Goal: Task Accomplishment & Management: Use online tool/utility

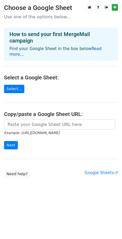
click at [90, 49] on link "Read more..." at bounding box center [55, 51] width 92 height 11
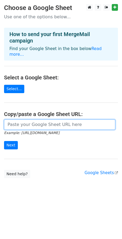
click at [43, 120] on input "url" at bounding box center [59, 125] width 111 height 10
paste input "https://docs.google.com/spreadsheets/d/1uNwQnMnUdNnxVXfypnfstGsWDmDrNLhzG1X_0Ok…"
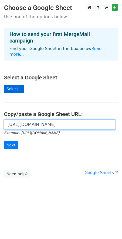
type input "https://docs.google.com/spreadsheets/d/1uNwQnMnUdNnxVXfypnfstGsWDmDrNLhzG1X_0Ok…"
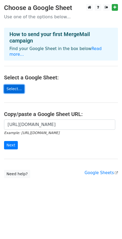
scroll to position [0, 0]
click at [15, 85] on link "Select..." at bounding box center [14, 89] width 20 height 8
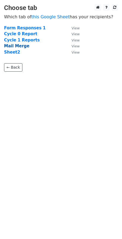
click at [15, 46] on strong "Mail Merge" at bounding box center [16, 46] width 25 height 5
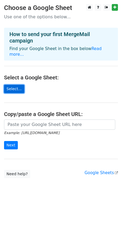
click at [16, 85] on link "Select..." at bounding box center [14, 89] width 20 height 8
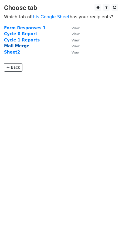
click at [23, 45] on strong "Mail Merge" at bounding box center [16, 46] width 25 height 5
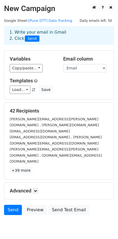
scroll to position [4, 0]
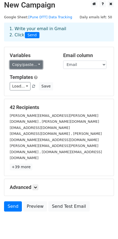
click at [33, 64] on link "Copy/paste..." at bounding box center [26, 65] width 33 height 8
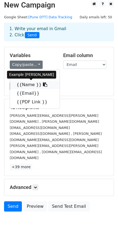
click at [28, 87] on link "{{Name }}" at bounding box center [35, 85] width 50 height 9
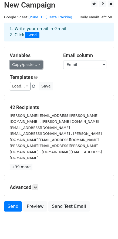
click at [35, 64] on link "Copy/paste..." at bounding box center [26, 65] width 33 height 8
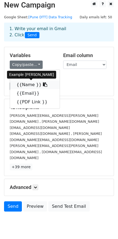
click at [29, 84] on link "{{Name }}" at bounding box center [35, 85] width 50 height 9
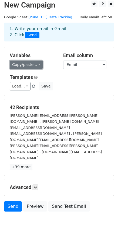
click at [23, 66] on link "Copy/paste..." at bounding box center [26, 65] width 33 height 8
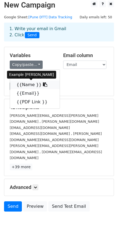
click at [26, 85] on link "{{Name }}" at bounding box center [35, 85] width 50 height 9
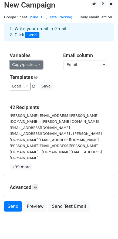
click at [29, 64] on link "Copy/paste..." at bounding box center [26, 65] width 33 height 8
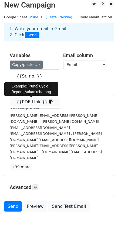
click at [32, 102] on link "{{PDF Link }}" at bounding box center [35, 102] width 50 height 9
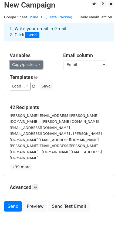
click at [25, 62] on link "Copy/paste..." at bounding box center [26, 65] width 33 height 8
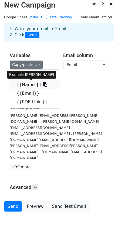
click at [32, 85] on link "{{Name }}" at bounding box center [35, 85] width 50 height 9
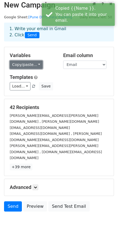
click at [30, 63] on link "Copy/paste..." at bounding box center [26, 65] width 33 height 8
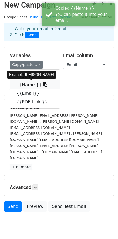
click at [33, 86] on link "{{Name }}" at bounding box center [35, 85] width 50 height 9
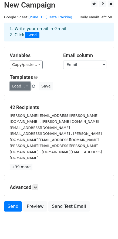
click at [24, 86] on link "Load..." at bounding box center [20, 86] width 21 height 8
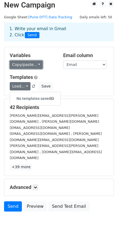
click at [31, 64] on link "Copy/paste..." at bounding box center [26, 65] width 33 height 8
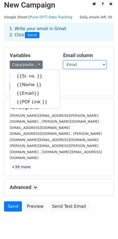
click at [77, 63] on select "Sr. no. Name Email PDF Link" at bounding box center [84, 65] width 43 height 8
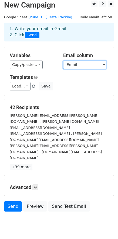
click at [63, 61] on select "Sr. no. Name Email PDF Link" at bounding box center [84, 65] width 43 height 8
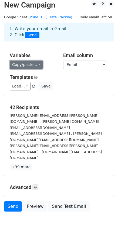
click at [34, 65] on link "Copy/paste..." at bounding box center [26, 65] width 33 height 8
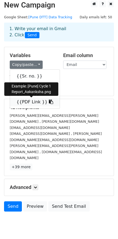
click at [32, 102] on link "{{PDF Link }}" at bounding box center [35, 102] width 50 height 9
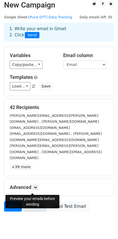
click at [35, 202] on link "Preview" at bounding box center [35, 207] width 24 height 10
click at [36, 202] on link "Preview" at bounding box center [35, 207] width 24 height 10
click at [13, 202] on link "Send" at bounding box center [13, 207] width 18 height 10
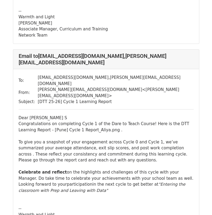
scroll to position [187, 0]
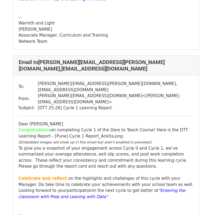
scroll to position [1370, 0]
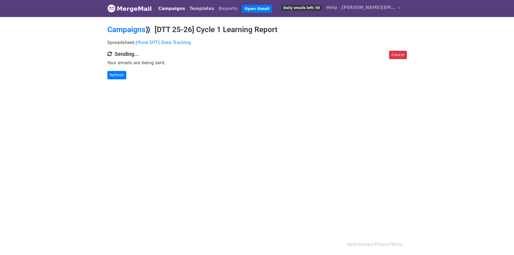
click at [196, 8] on link "Templates" at bounding box center [201, 8] width 29 height 11
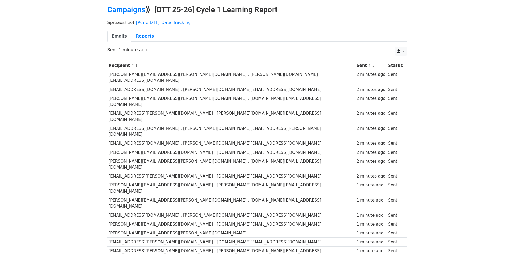
scroll to position [20, 0]
click at [246, 74] on td "[PERSON_NAME][EMAIL_ADDRESS][PERSON_NAME][DOMAIN_NAME] , [PERSON_NAME][DOMAIN_N…" at bounding box center [231, 77] width 248 height 15
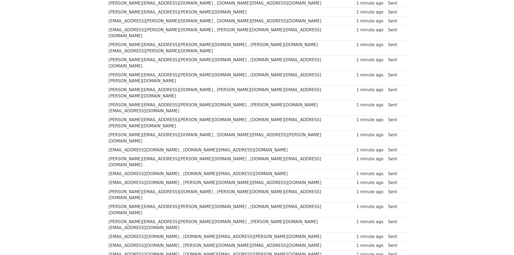
scroll to position [241, 0]
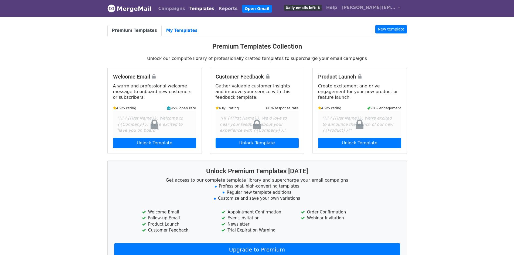
click at [216, 9] on link "Reports" at bounding box center [227, 8] width 23 height 11
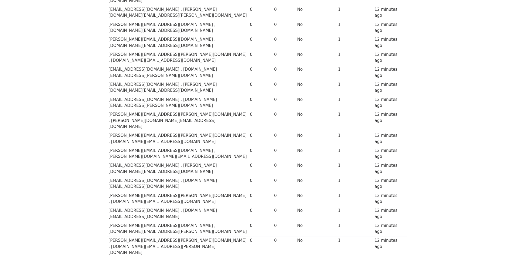
scroll to position [184, 0]
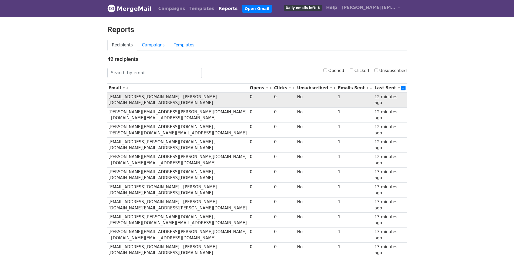
click at [244, 96] on td "[EMAIL_ADDRESS][DOMAIN_NAME] , [PERSON_NAME][DOMAIN_NAME][EMAIL_ADDRESS][DOMAIN…" at bounding box center [177, 99] width 141 height 15
click at [244, 96] on td "jaibunnisa.shaikh@iteachschools.org , sarthak.sinha@iteachschools.org" at bounding box center [177, 99] width 141 height 15
click at [215, 95] on td "jaibunnisa.shaikh@iteachschools.org , sarthak.sinha@iteachschools.org" at bounding box center [177, 99] width 141 height 15
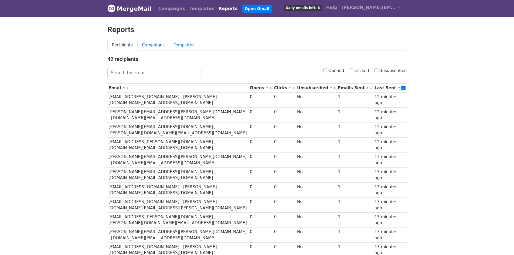
click at [154, 43] on link "Campaigns" at bounding box center [153, 45] width 32 height 11
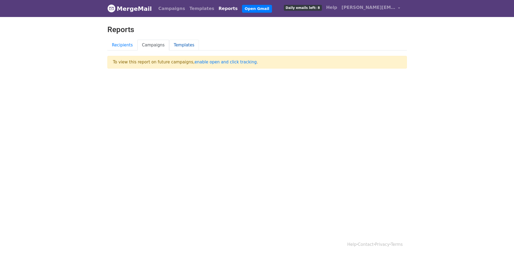
click at [176, 44] on link "Templates" at bounding box center [184, 45] width 30 height 11
click at [119, 45] on link "Recipients" at bounding box center [122, 45] width 30 height 11
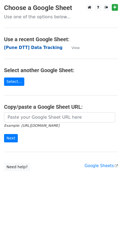
click at [42, 47] on strong "[Pune DTT] Data Tracking" at bounding box center [33, 47] width 59 height 5
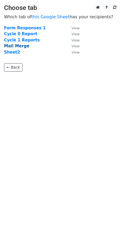
click at [20, 45] on strong "Mail Merge" at bounding box center [16, 46] width 25 height 5
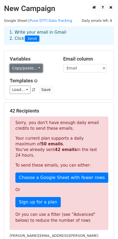
click at [23, 67] on link "Copy/paste..." at bounding box center [26, 68] width 33 height 8
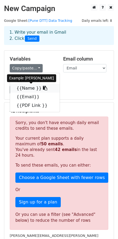
click at [28, 87] on link "{{Name }}" at bounding box center [35, 88] width 50 height 9
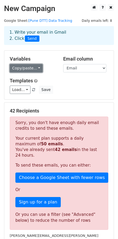
click at [30, 70] on link "Copy/paste..." at bounding box center [26, 68] width 33 height 8
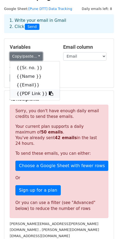
scroll to position [13, 0]
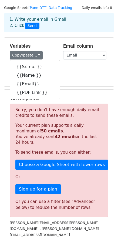
click at [67, 80] on div "Load... No templates saved Save" at bounding box center [59, 77] width 106 height 8
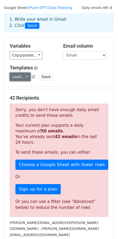
click at [24, 75] on link "Load..." at bounding box center [20, 77] width 21 height 8
click at [71, 73] on div "Load... No templates saved Save" at bounding box center [59, 77] width 106 height 8
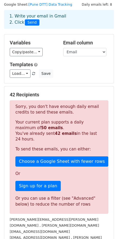
scroll to position [0, 0]
